Goal: Information Seeking & Learning: Learn about a topic

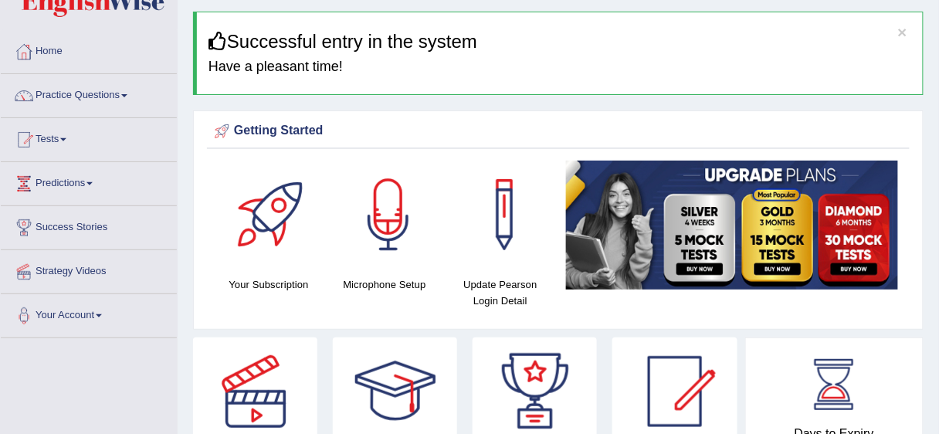
scroll to position [37, 0]
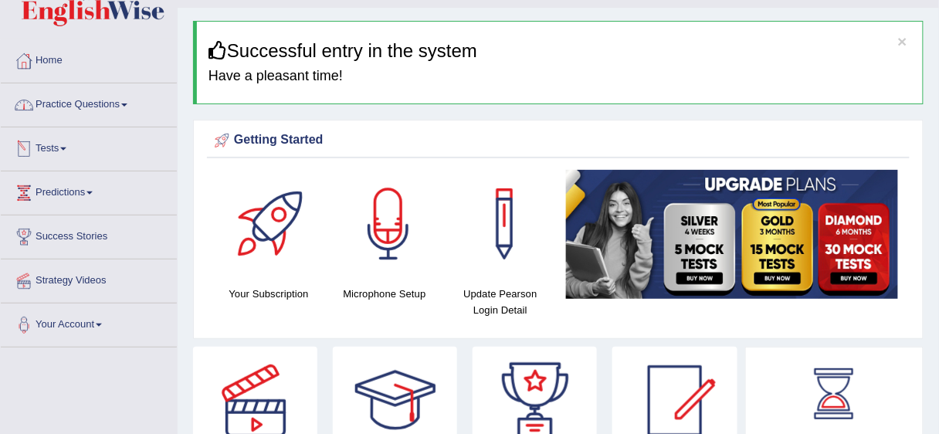
click at [123, 106] on link "Practice Questions" at bounding box center [89, 102] width 176 height 39
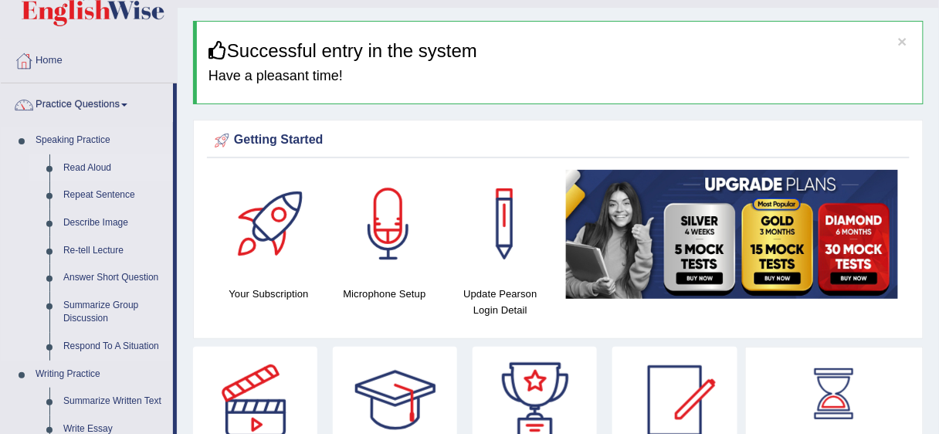
click at [87, 172] on link "Read Aloud" at bounding box center [114, 168] width 117 height 28
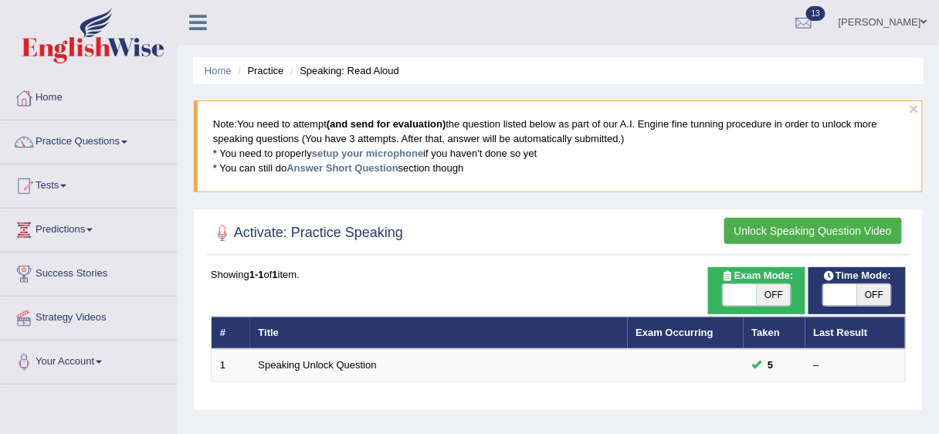
click at [878, 293] on span "OFF" at bounding box center [874, 295] width 34 height 22
checkbox input "true"
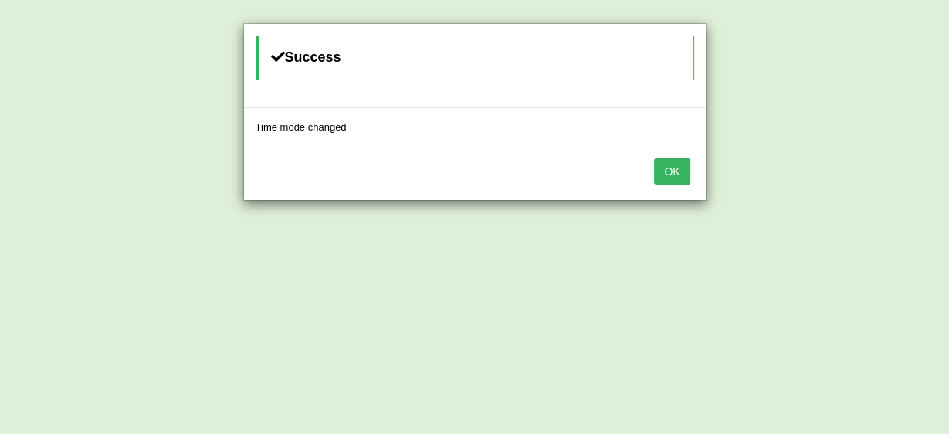
drag, startPoint x: 669, startPoint y: 161, endPoint x: 675, endPoint y: 171, distance: 12.1
click at [675, 171] on div "OK" at bounding box center [475, 173] width 462 height 54
click at [675, 171] on button "OK" at bounding box center [672, 171] width 36 height 26
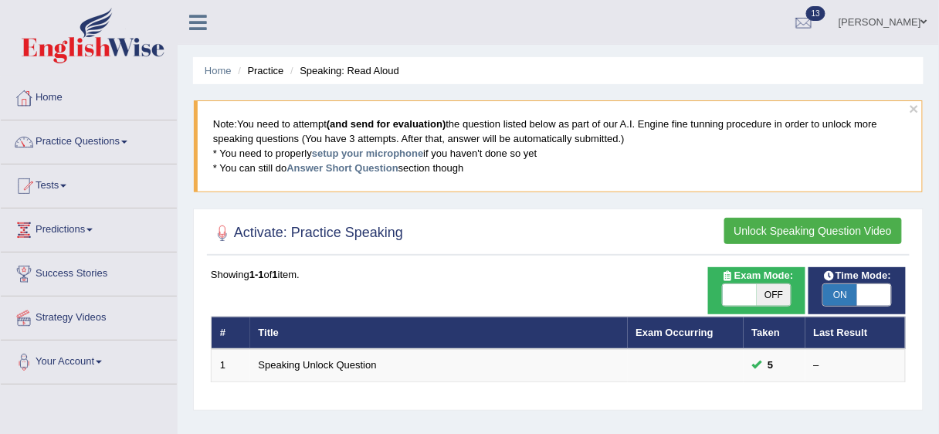
click at [864, 224] on button "Unlock Speaking Question Video" at bounding box center [813, 231] width 178 height 26
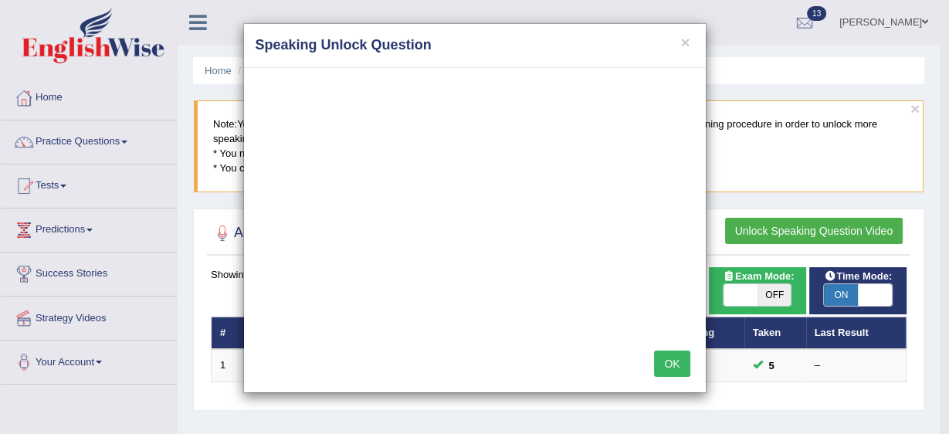
click at [673, 361] on button "OK" at bounding box center [672, 363] width 36 height 26
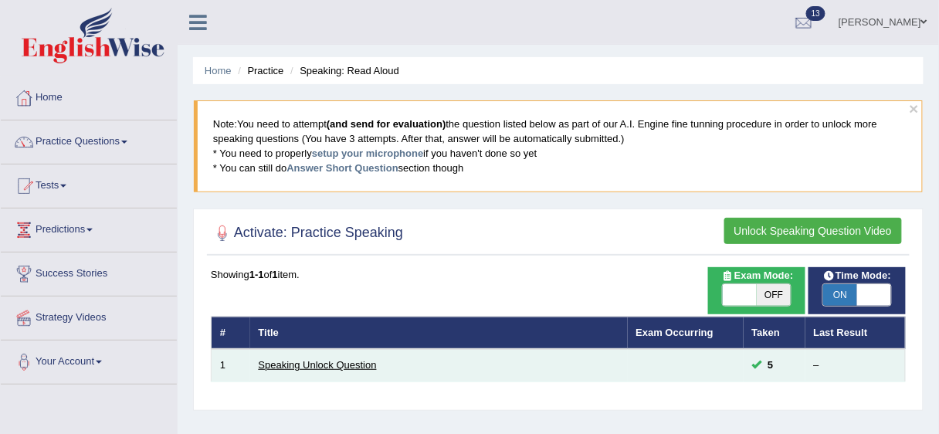
click at [353, 360] on link "Speaking Unlock Question" at bounding box center [318, 365] width 118 height 12
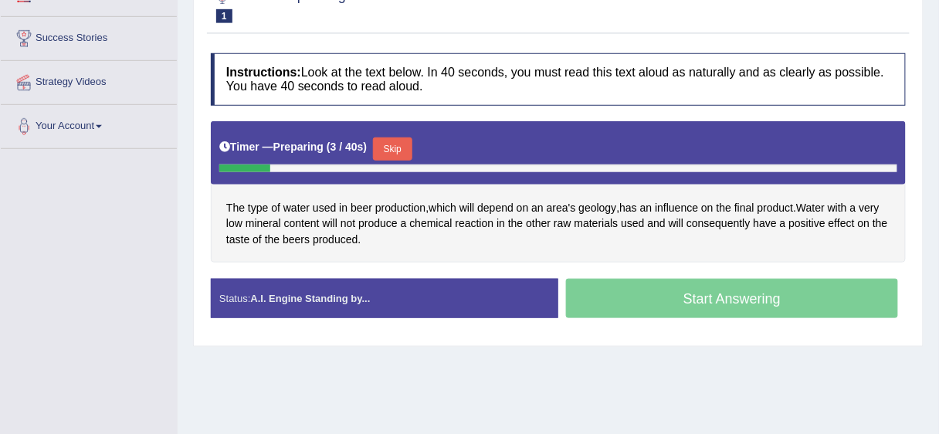
scroll to position [251, 0]
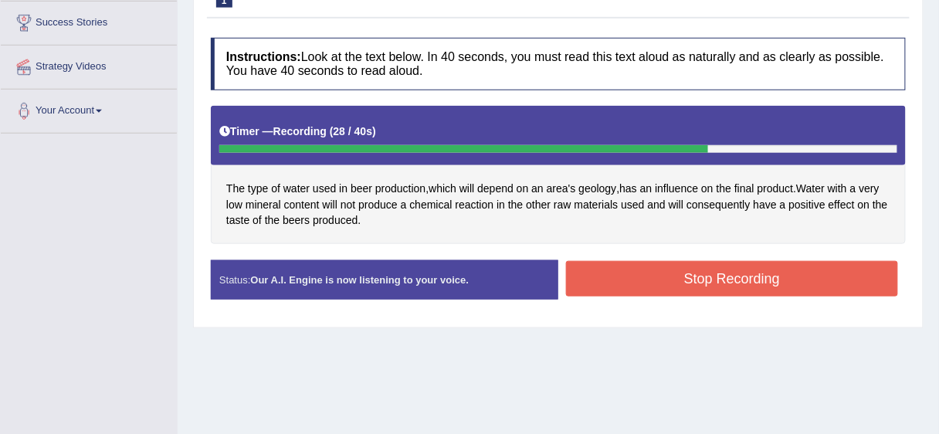
click at [716, 278] on button "Stop Recording" at bounding box center [732, 279] width 332 height 36
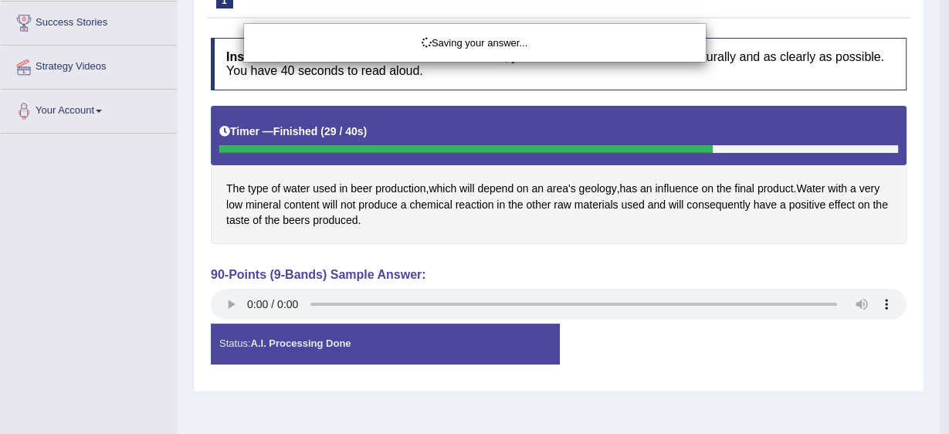
click at [228, 304] on div "Saving your answer..." at bounding box center [474, 217] width 949 height 434
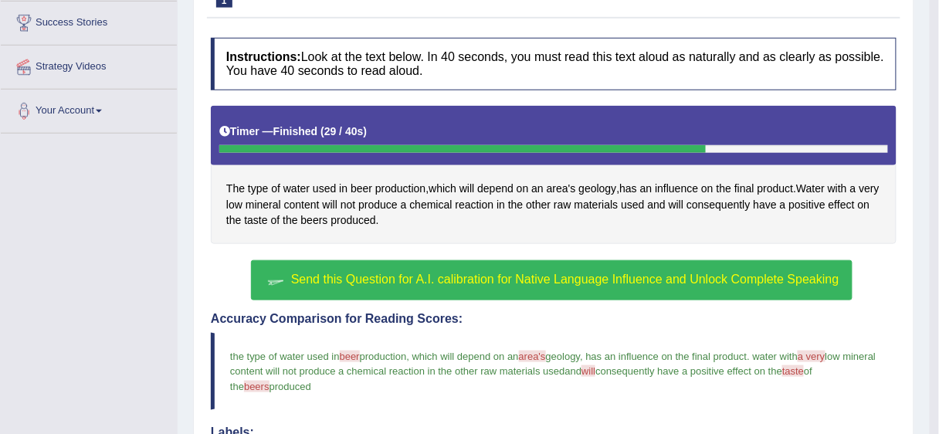
click at [494, 282] on span "Send this Question for A.I. calibration for Native Language Influence and Unloc…" at bounding box center [565, 278] width 548 height 13
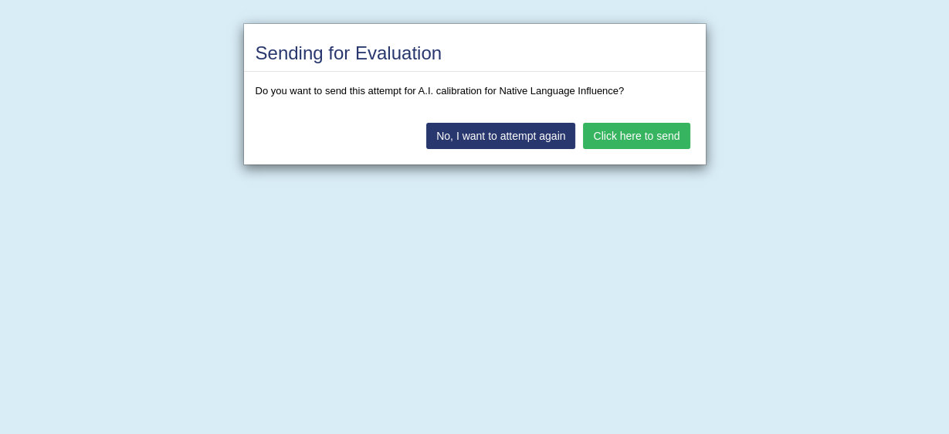
click at [626, 131] on button "Click here to send" at bounding box center [636, 136] width 107 height 26
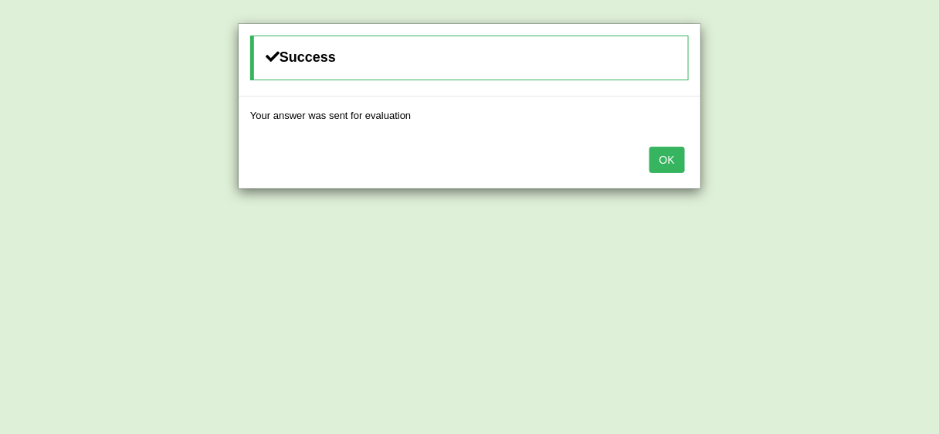
click at [680, 159] on button "OK" at bounding box center [667, 160] width 36 height 26
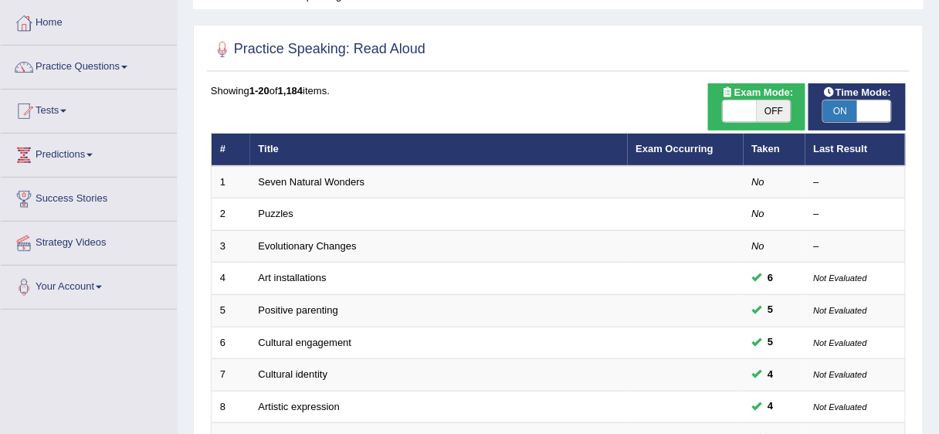
scroll to position [73, 0]
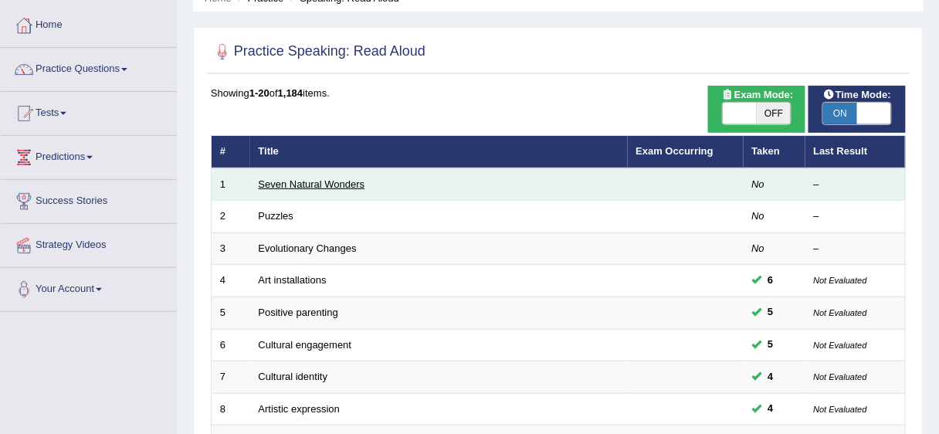
click at [288, 186] on link "Seven Natural Wonders" at bounding box center [312, 184] width 107 height 12
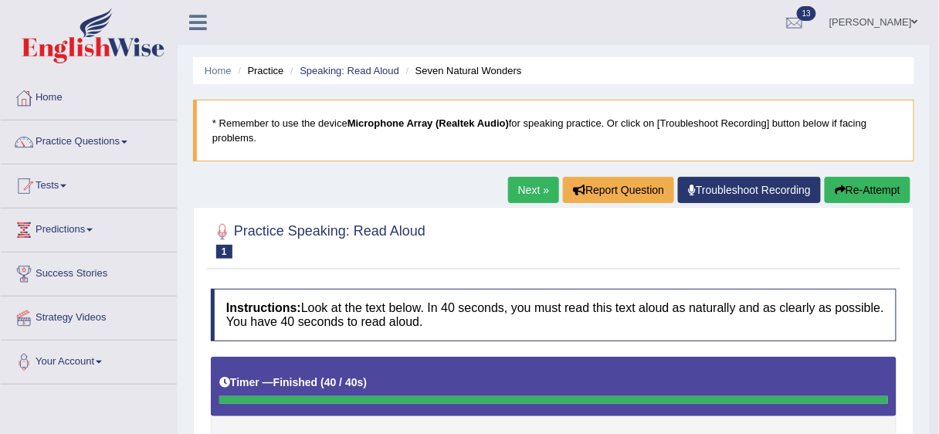
click at [630, 295] on h4 "Instructions: Look at the text below. In 40 seconds, you must read this text al…" at bounding box center [553, 315] width 685 height 52
click at [872, 183] on button "Re-Attempt" at bounding box center [867, 190] width 86 height 26
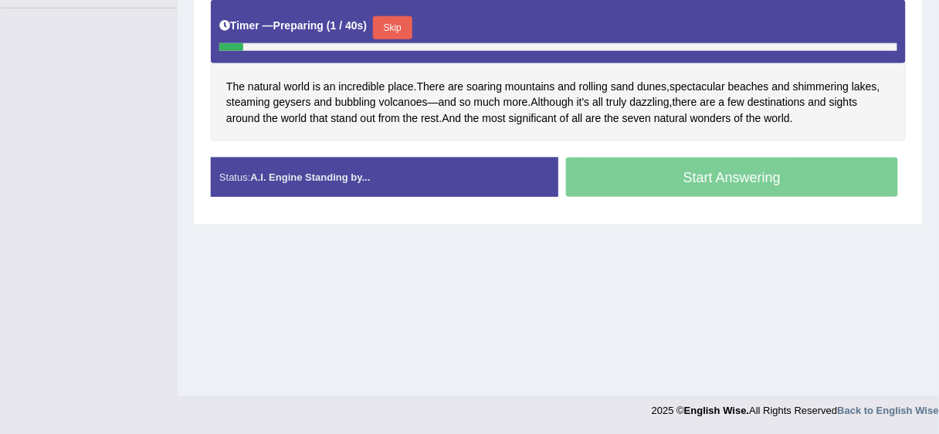
scroll to position [366, 0]
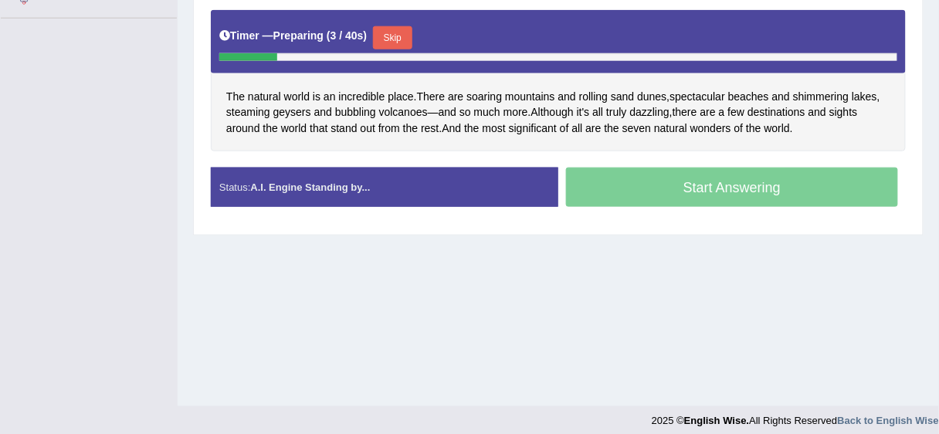
click at [397, 49] on button "Skip" at bounding box center [392, 37] width 39 height 23
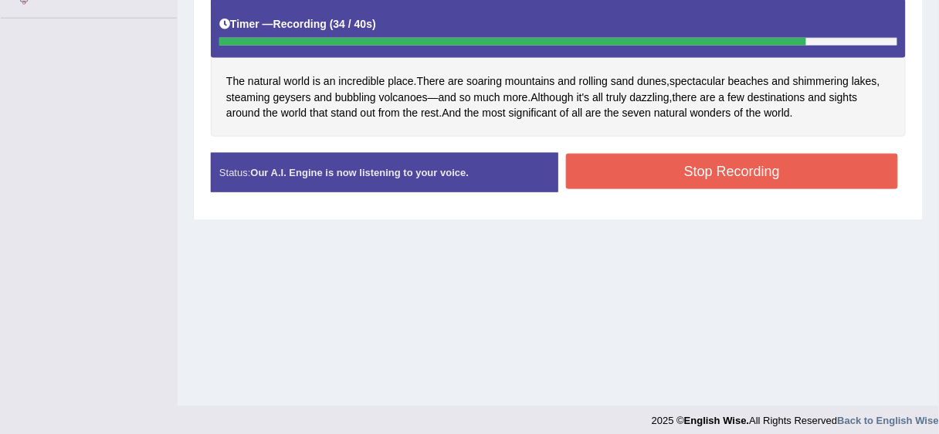
click at [732, 167] on button "Stop Recording" at bounding box center [732, 172] width 332 height 36
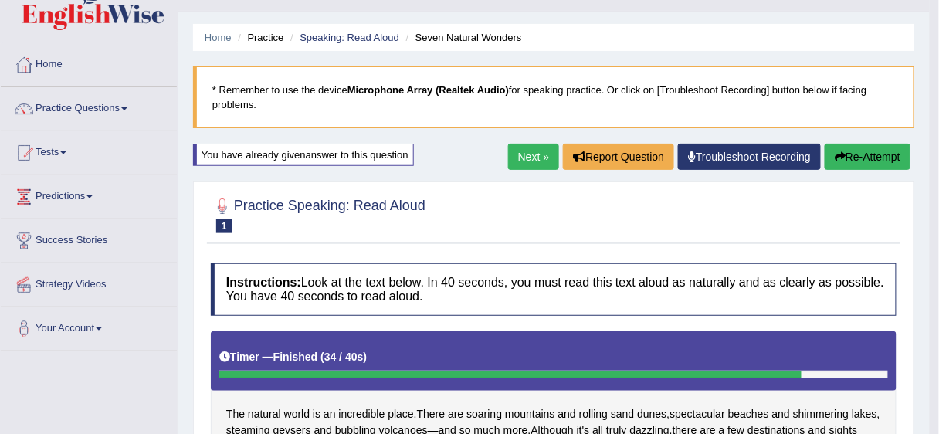
scroll to position [29, 0]
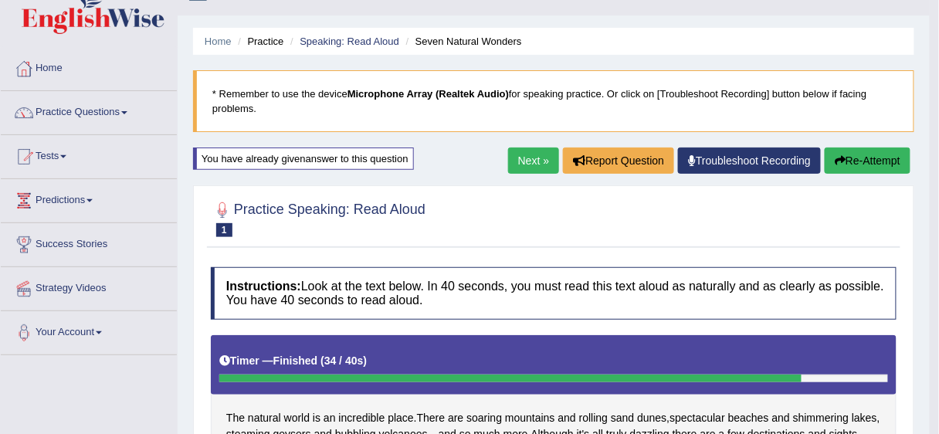
click at [860, 149] on button "Re-Attempt" at bounding box center [867, 160] width 86 height 26
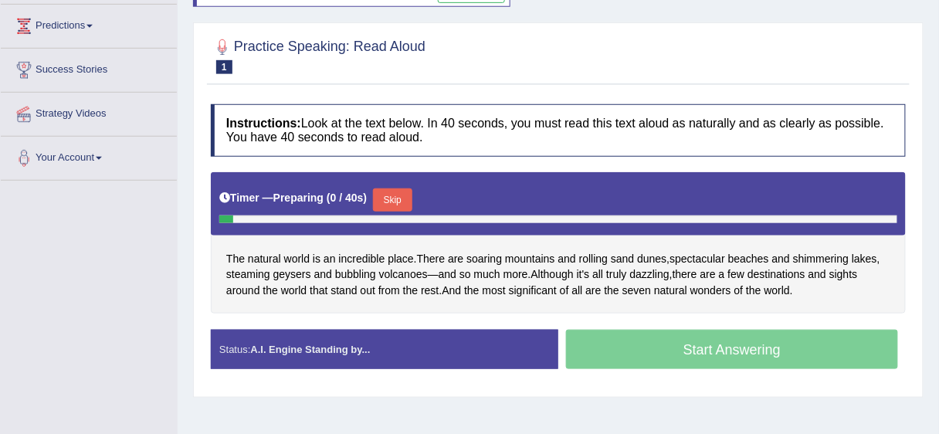
scroll to position [215, 0]
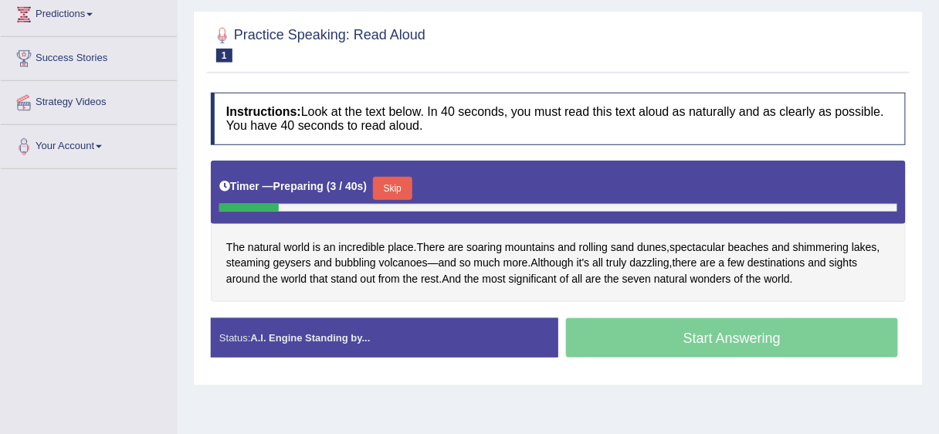
click at [394, 200] on button "Skip" at bounding box center [392, 188] width 39 height 23
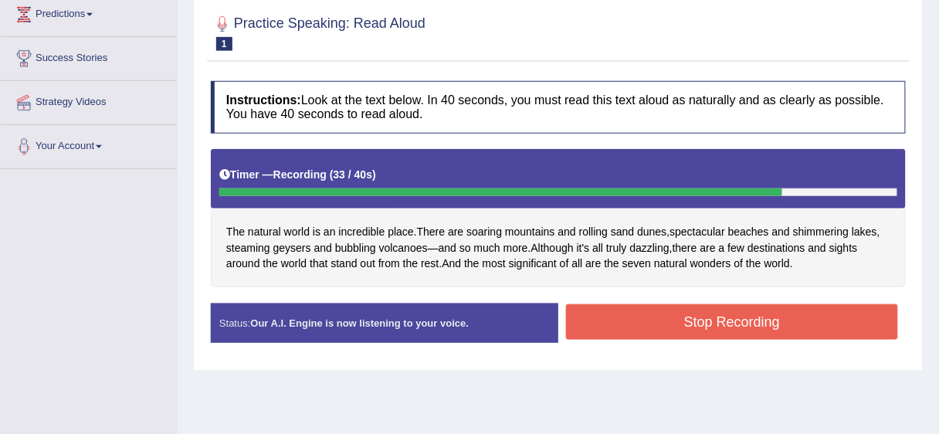
click at [753, 321] on button "Stop Recording" at bounding box center [732, 322] width 332 height 36
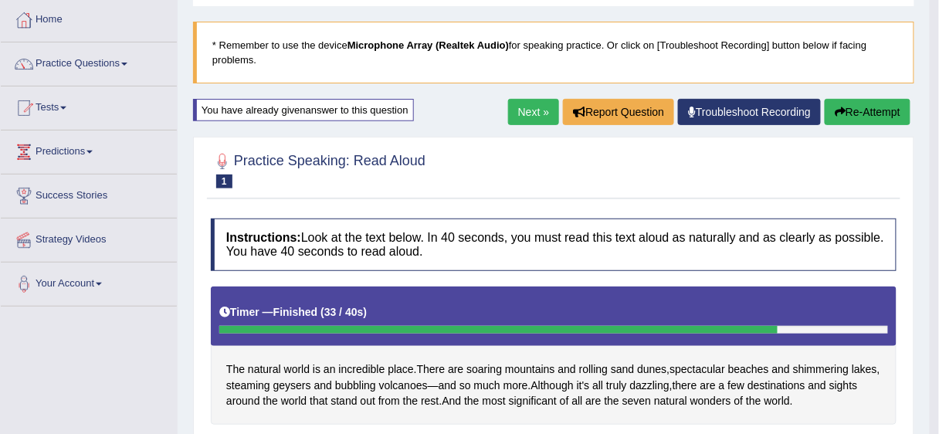
scroll to position [76, 0]
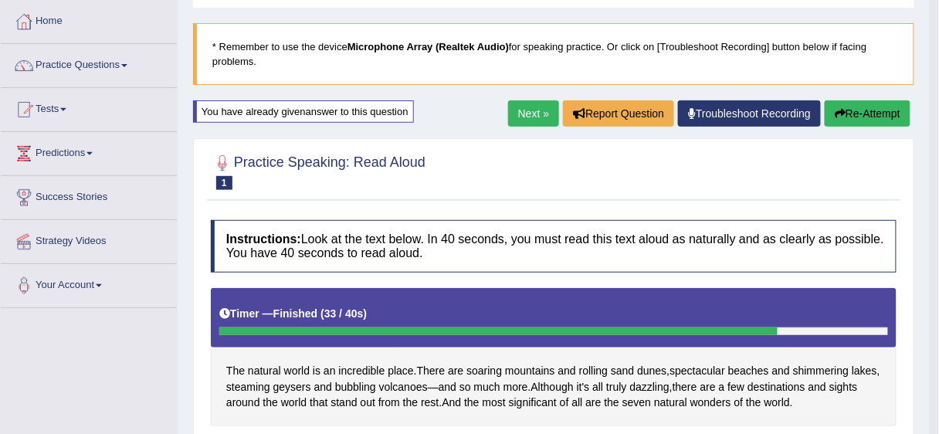
click at [867, 108] on button "Re-Attempt" at bounding box center [867, 113] width 86 height 26
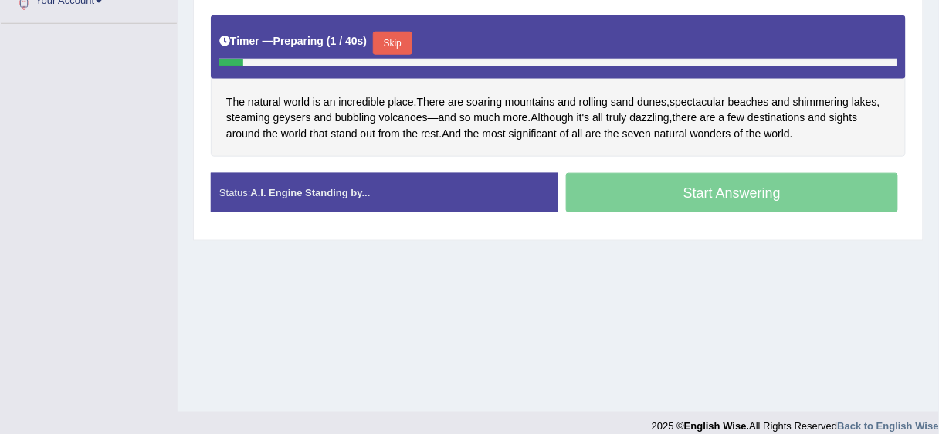
scroll to position [362, 0]
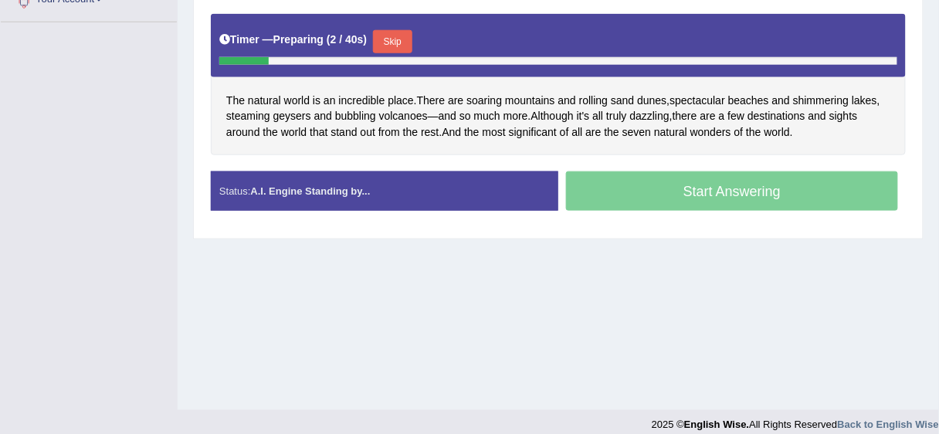
click at [394, 53] on button "Skip" at bounding box center [392, 41] width 39 height 23
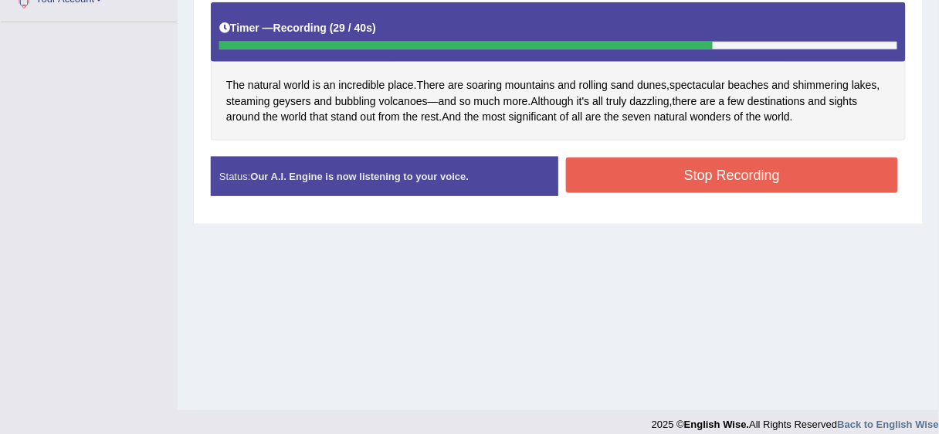
click at [712, 179] on button "Stop Recording" at bounding box center [732, 175] width 332 height 36
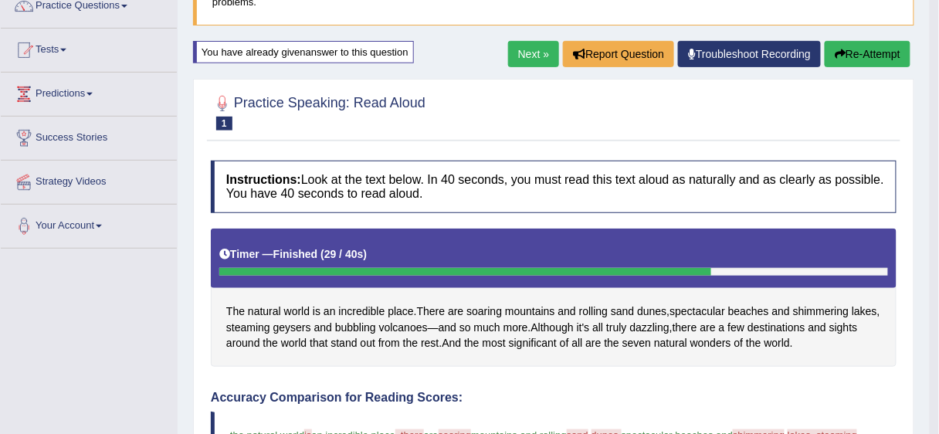
scroll to position [123, 0]
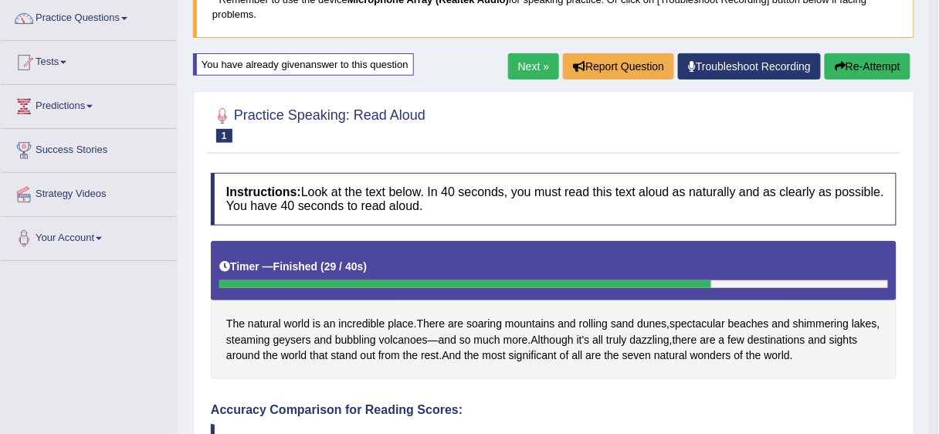
click at [523, 63] on link "Next »" at bounding box center [533, 66] width 51 height 26
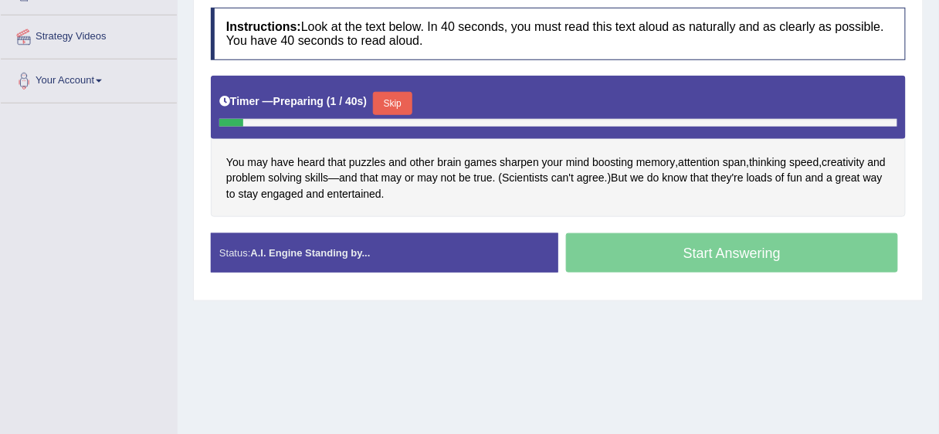
scroll to position [282, 0]
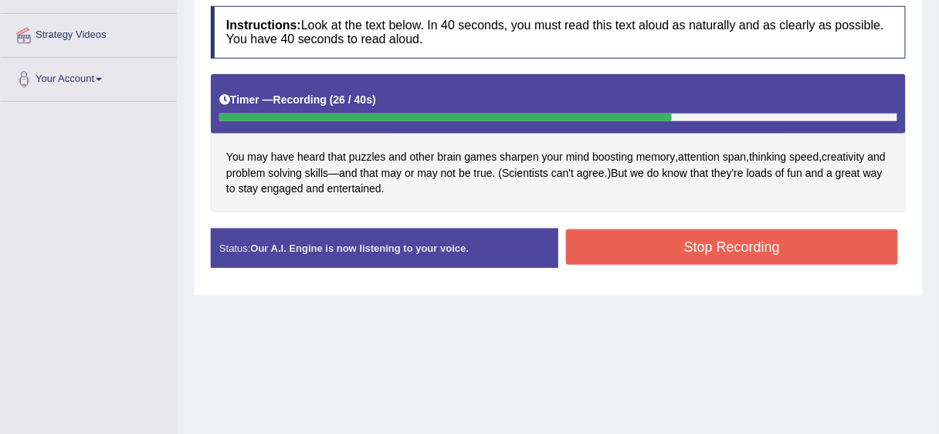
click at [727, 252] on button "Stop Recording" at bounding box center [732, 247] width 332 height 36
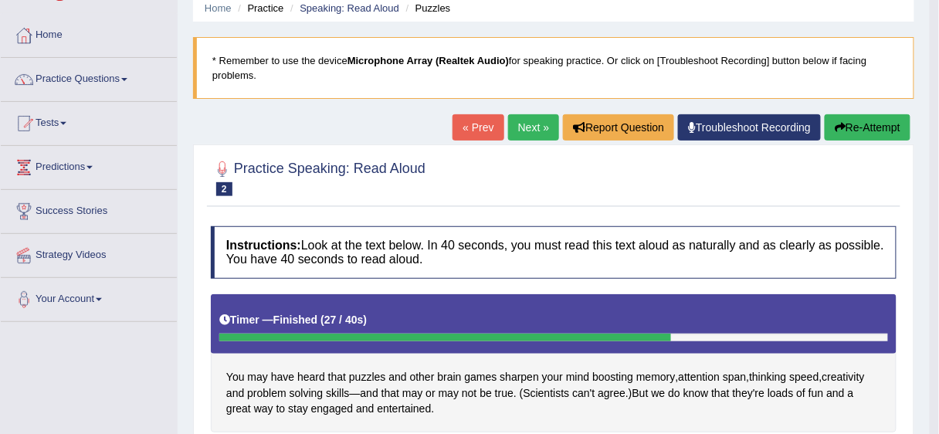
scroll to position [62, 0]
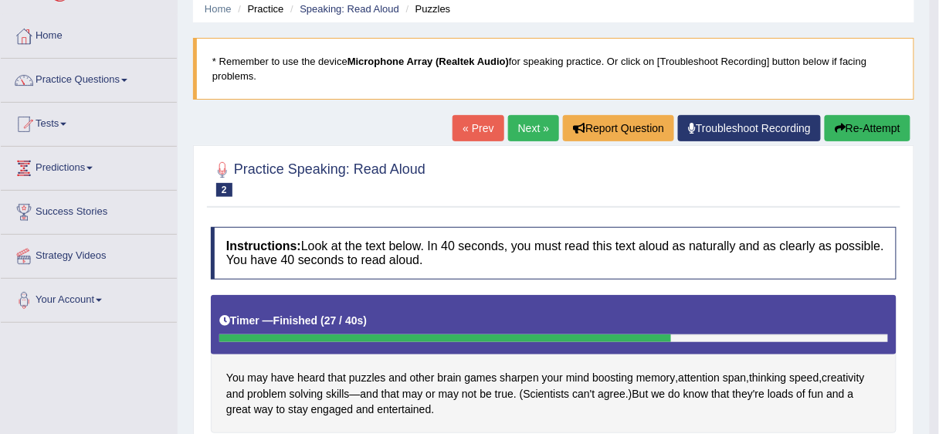
click at [868, 123] on button "Re-Attempt" at bounding box center [867, 128] width 86 height 26
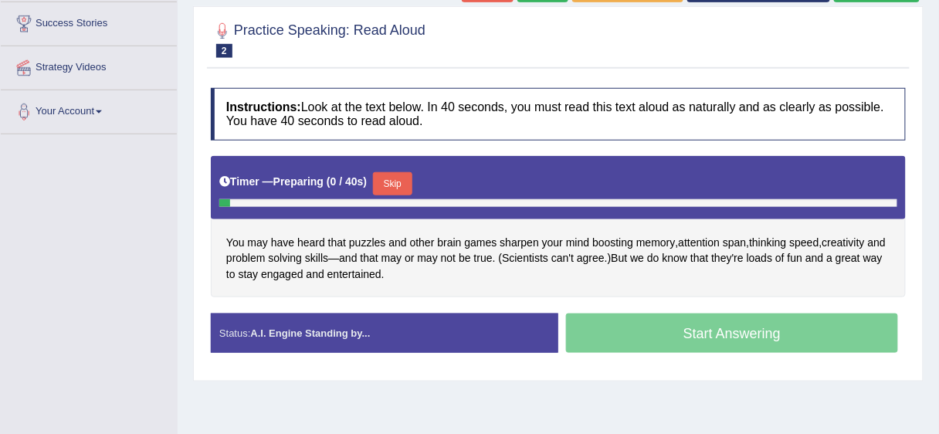
scroll to position [261, 0]
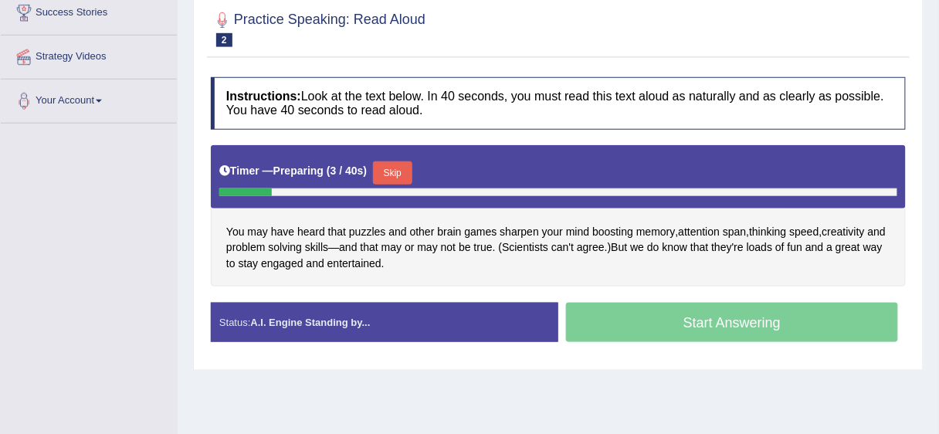
click at [396, 168] on button "Skip" at bounding box center [392, 172] width 39 height 23
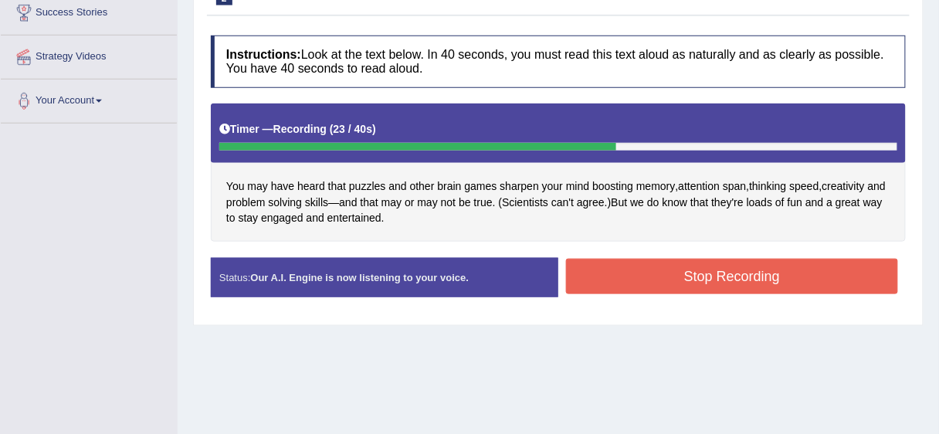
click at [731, 273] on button "Stop Recording" at bounding box center [732, 277] width 332 height 36
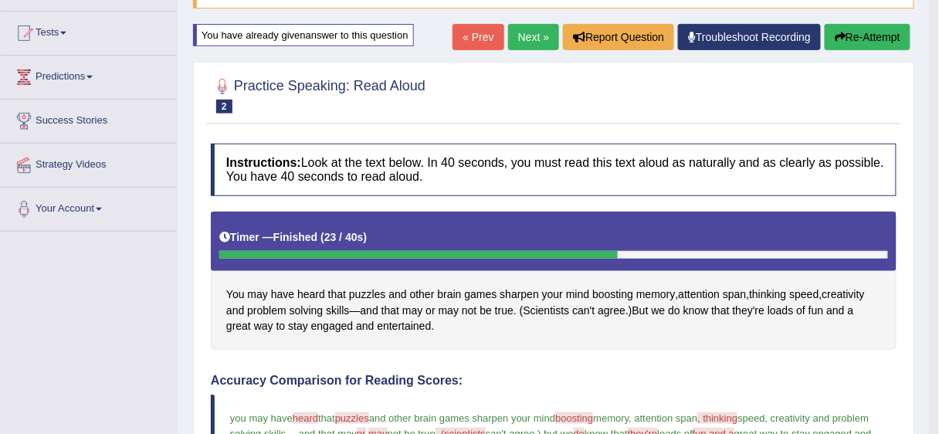
scroll to position [103, 0]
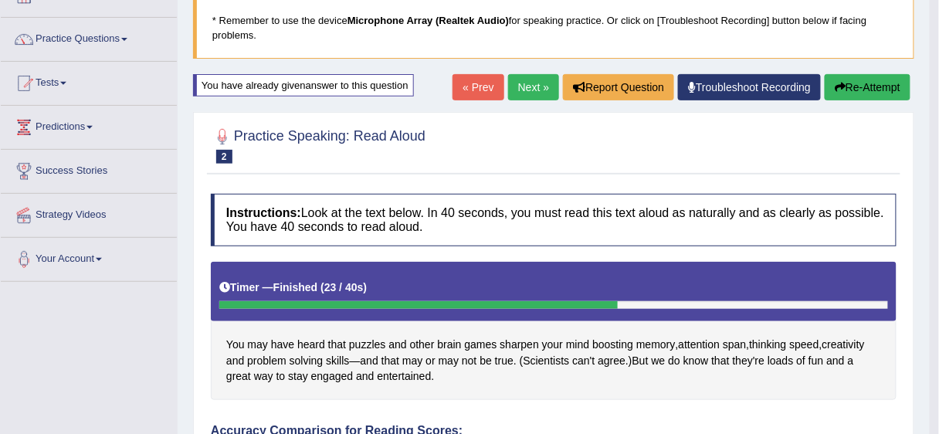
click at [863, 82] on button "Re-Attempt" at bounding box center [867, 87] width 86 height 26
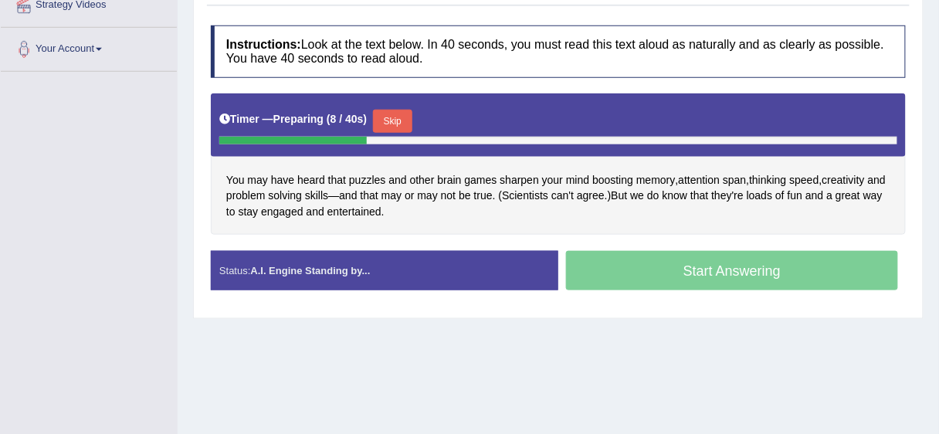
click at [399, 117] on button "Skip" at bounding box center [392, 121] width 39 height 23
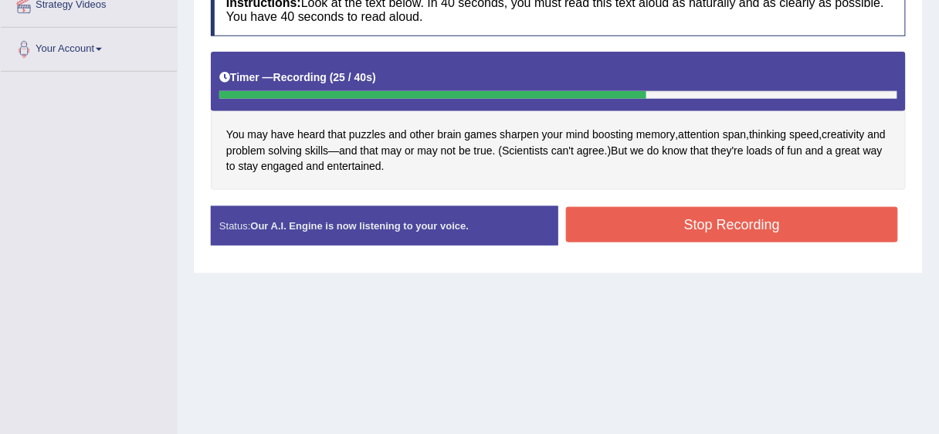
click at [702, 216] on button "Stop Recording" at bounding box center [732, 225] width 332 height 36
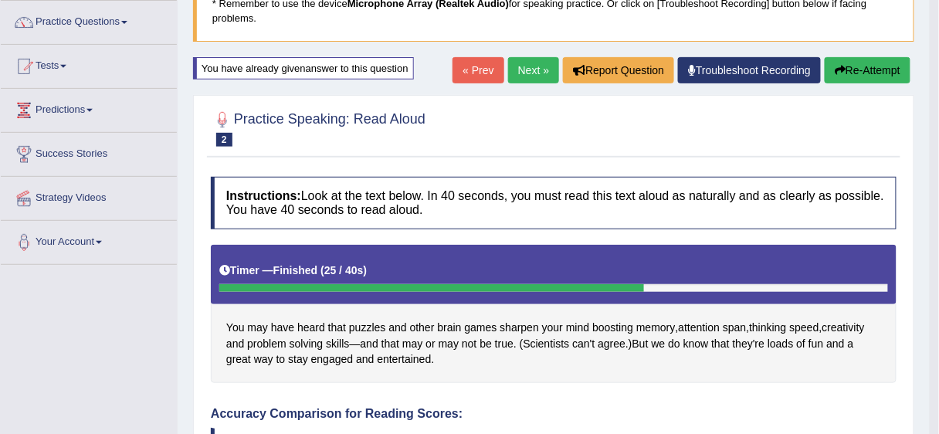
scroll to position [119, 0]
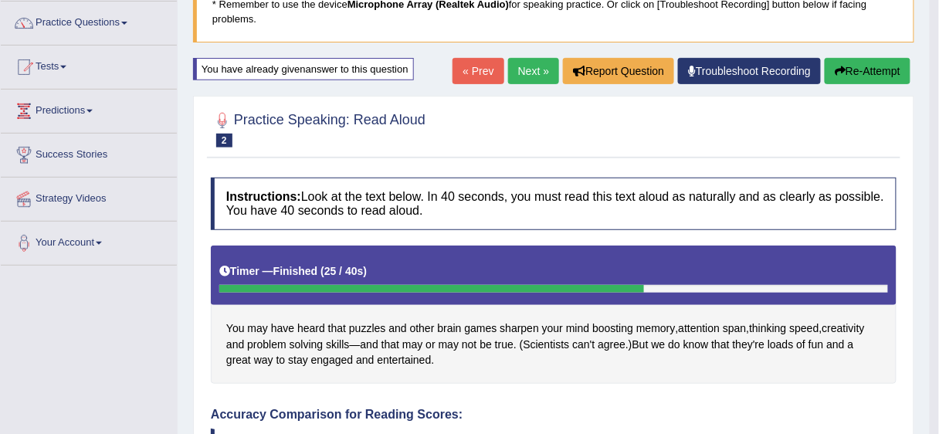
click at [523, 65] on link "Next »" at bounding box center [533, 71] width 51 height 26
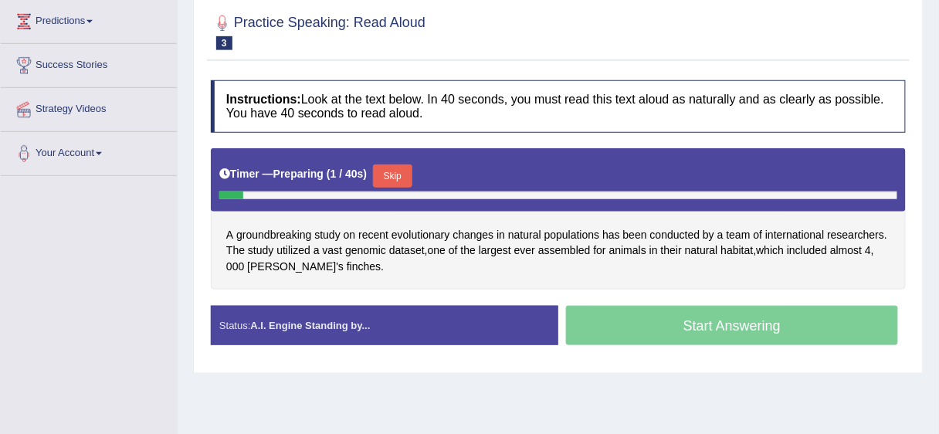
scroll to position [209, 0]
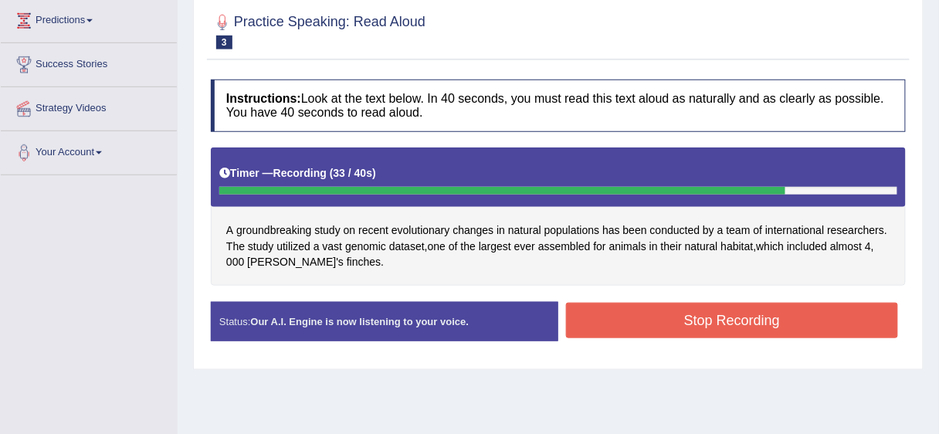
click at [726, 313] on button "Stop Recording" at bounding box center [732, 321] width 332 height 36
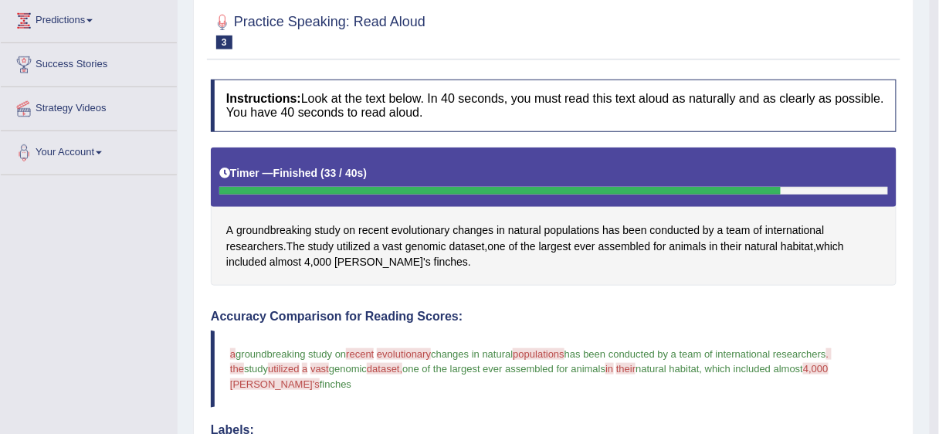
click at [509, 281] on div "A groundbreaking study on recent evolutionary changes in natural populations ha…" at bounding box center [553, 216] width 685 height 138
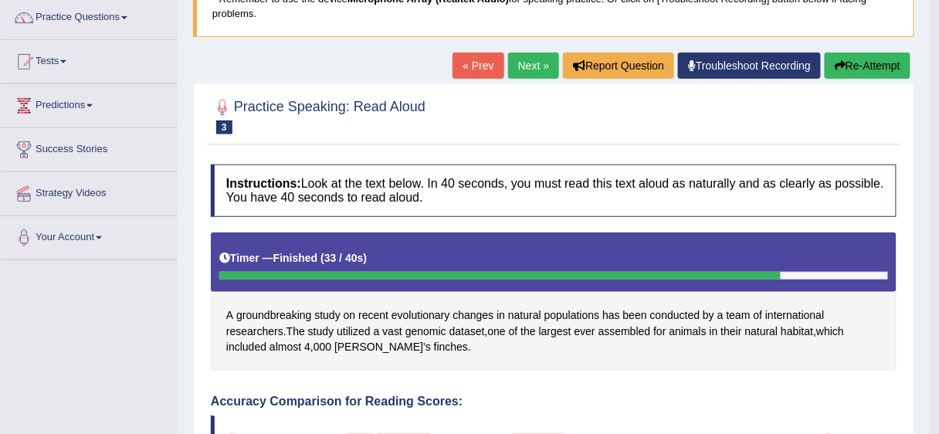
scroll to position [119, 0]
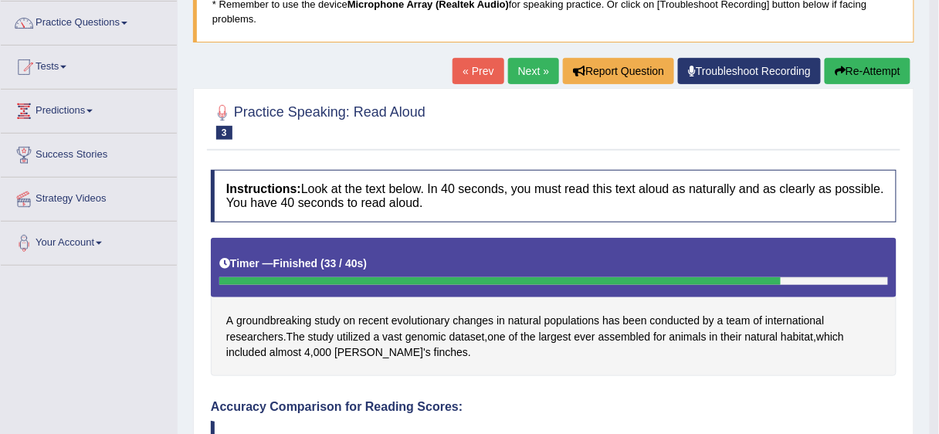
click at [874, 67] on button "Re-Attempt" at bounding box center [867, 71] width 86 height 26
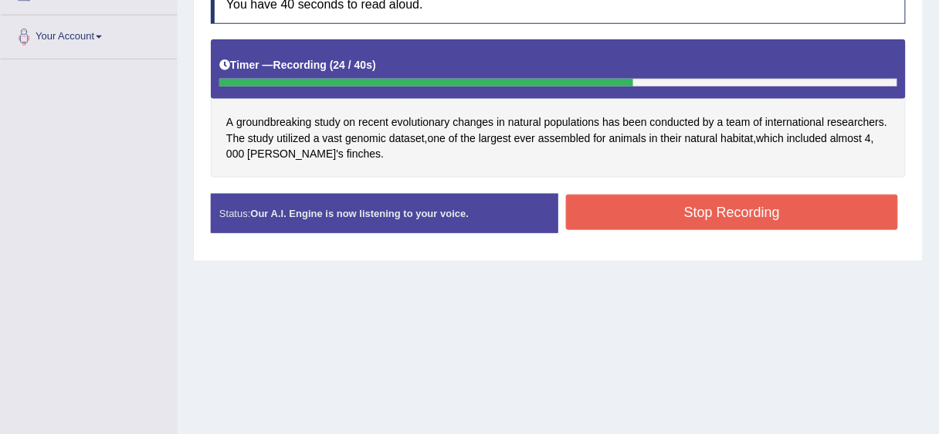
click at [724, 211] on button "Stop Recording" at bounding box center [732, 213] width 332 height 36
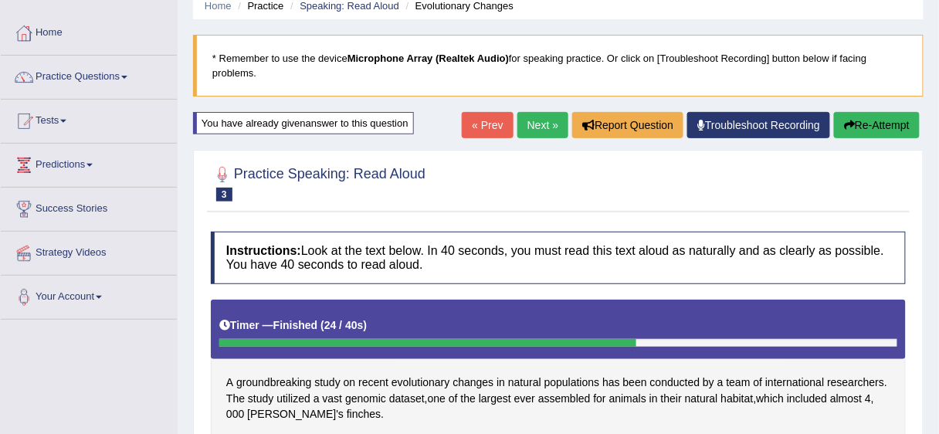
scroll to position [64, 0]
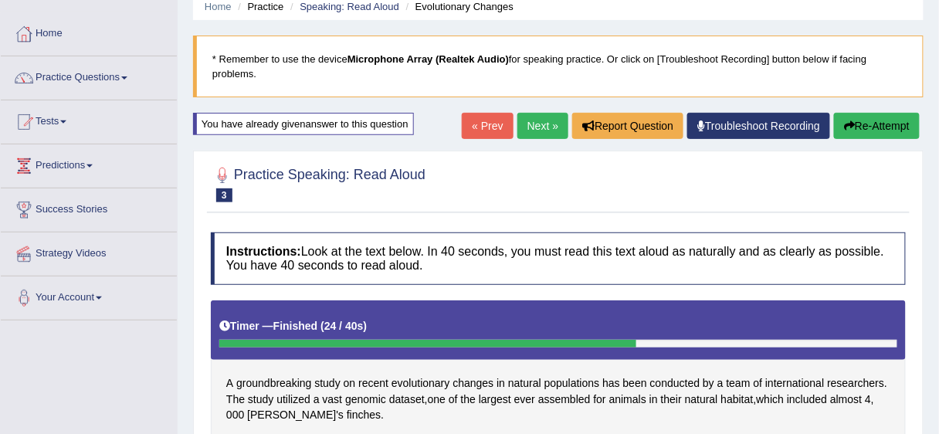
click at [879, 128] on button "Re-Attempt" at bounding box center [877, 126] width 86 height 26
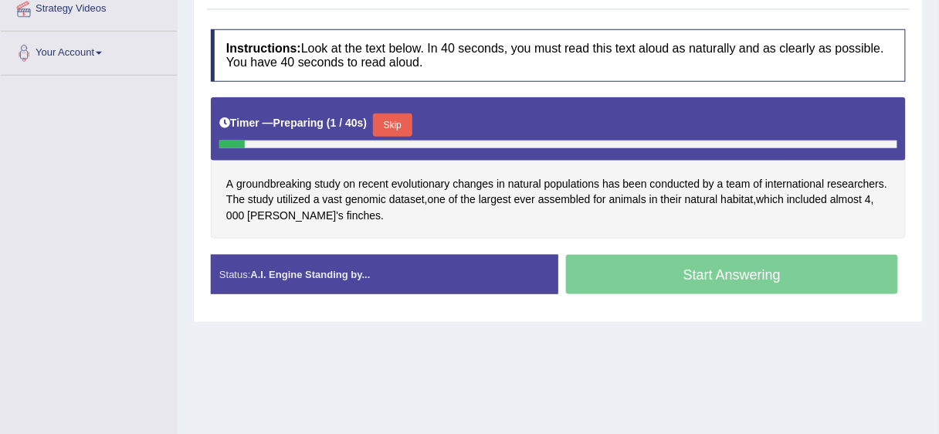
scroll to position [309, 0]
click at [403, 113] on button "Skip" at bounding box center [392, 124] width 39 height 23
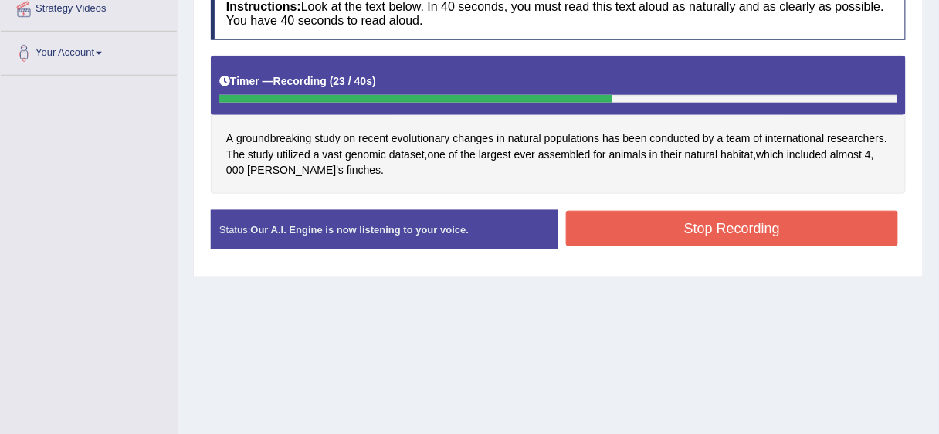
click at [722, 213] on button "Stop Recording" at bounding box center [732, 229] width 332 height 36
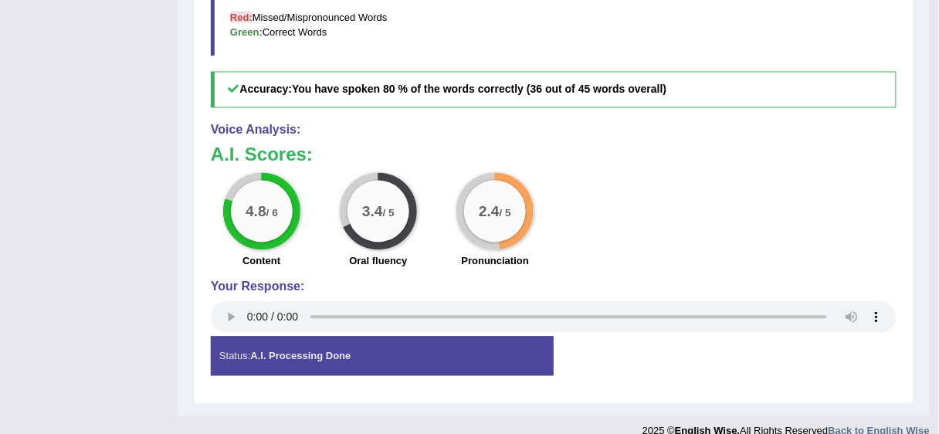
scroll to position [684, 0]
